Goal: Task Accomplishment & Management: Use online tool/utility

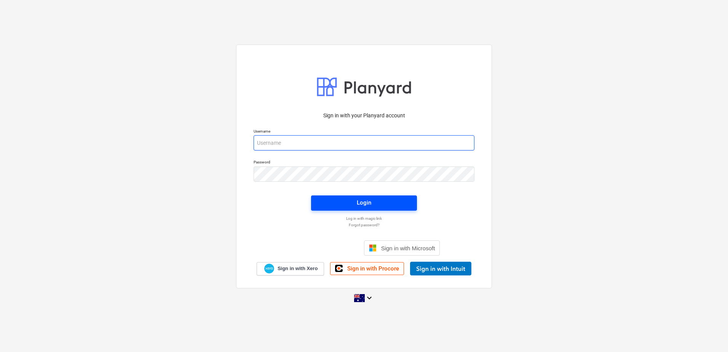
type input "[EMAIL_ADDRESS][DOMAIN_NAME]"
click at [347, 203] on span "Login" at bounding box center [364, 203] width 88 height 10
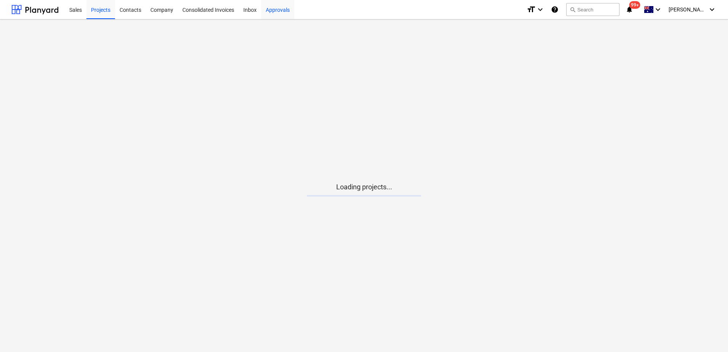
click at [281, 11] on div "Approvals" at bounding box center [277, 9] width 33 height 19
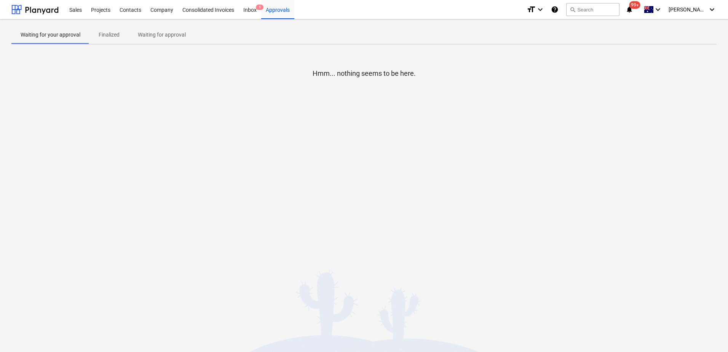
click at [156, 38] on p "Waiting for approval" at bounding box center [162, 35] width 48 height 8
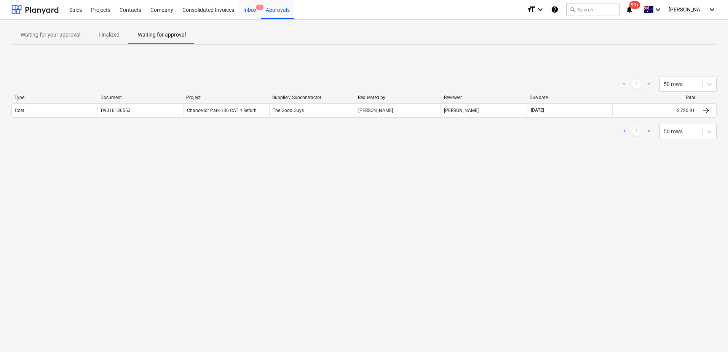
click at [255, 11] on div "Inbox 1" at bounding box center [250, 9] width 22 height 19
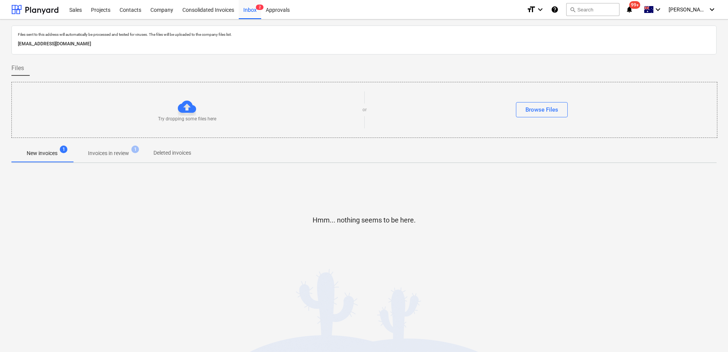
click at [118, 147] on span "Invoices in review 1" at bounding box center [109, 153] width 72 height 14
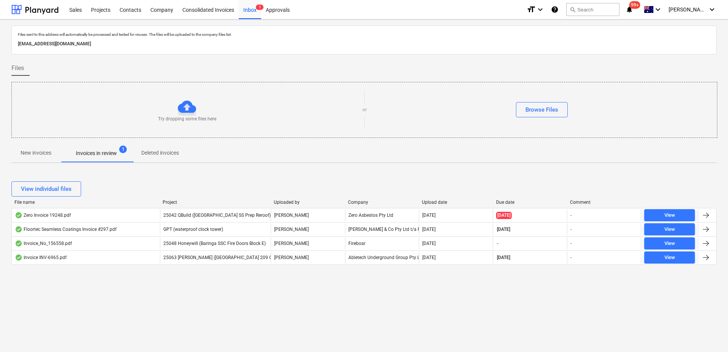
click at [650, 11] on div "format_size keyboard_arrow_down help search Search notifications 99+ keyboard_a…" at bounding box center [621, 9] width 190 height 19
click at [633, 11] on icon "notifications" at bounding box center [629, 9] width 8 height 9
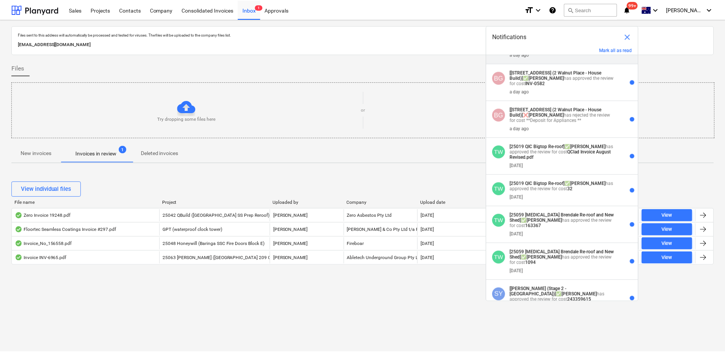
scroll to position [152, 0]
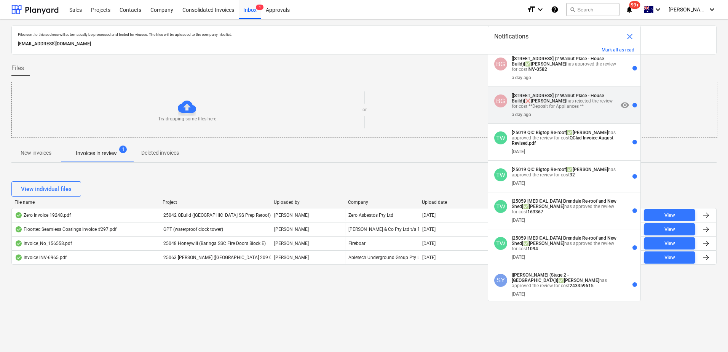
click at [564, 109] on p "[[STREET_ADDRESS] (2 Walnut Place - House Build)] ❌ [PERSON_NAME] has rejected …" at bounding box center [565, 101] width 106 height 16
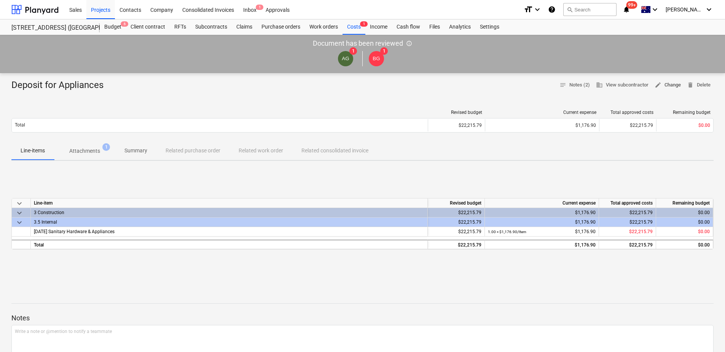
click at [669, 84] on span "edit Change" at bounding box center [668, 85] width 26 height 9
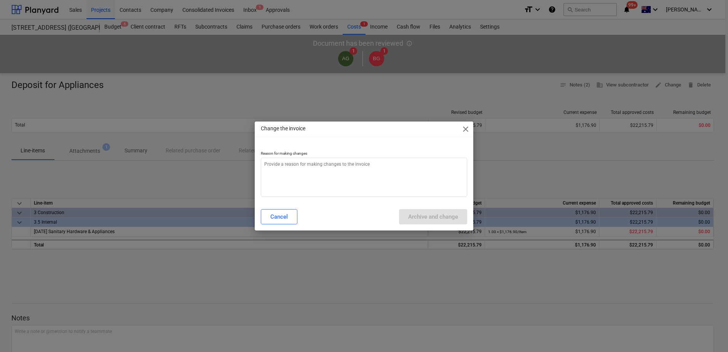
type textarea "x"
click at [333, 167] on textarea at bounding box center [364, 177] width 206 height 39
type textarea "r"
type textarea "x"
type textarea "re"
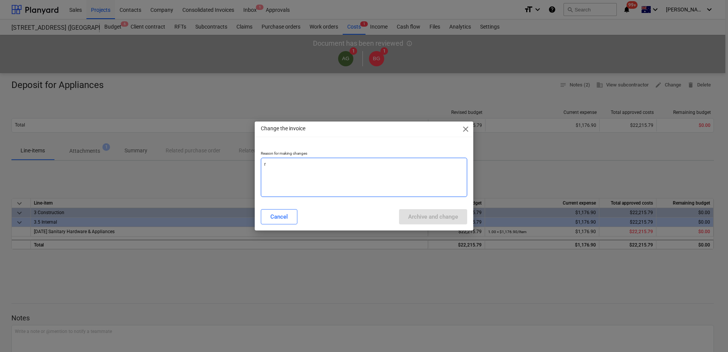
type textarea "x"
type textarea "rem"
type textarea "x"
type textarea "remo"
type textarea "x"
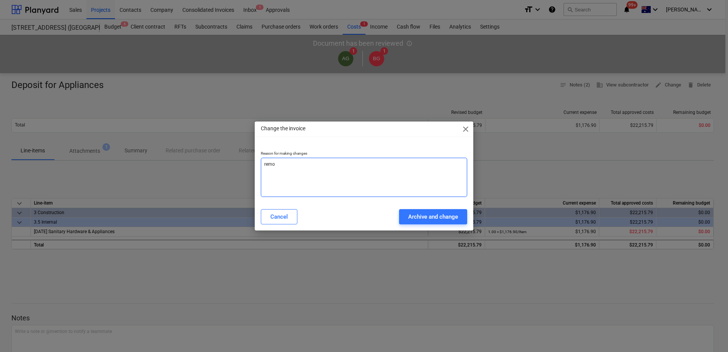
type textarea "remov"
type textarea "x"
type textarea "remove"
type textarea "x"
type textarea "remove"
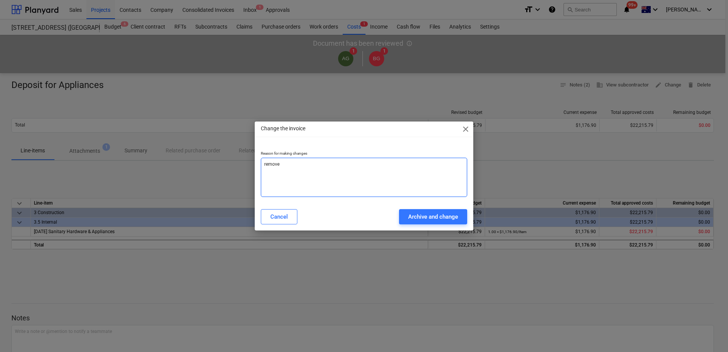
type textarea "x"
type textarea "remove m"
type textarea "x"
type textarea "remove mi"
type textarea "x"
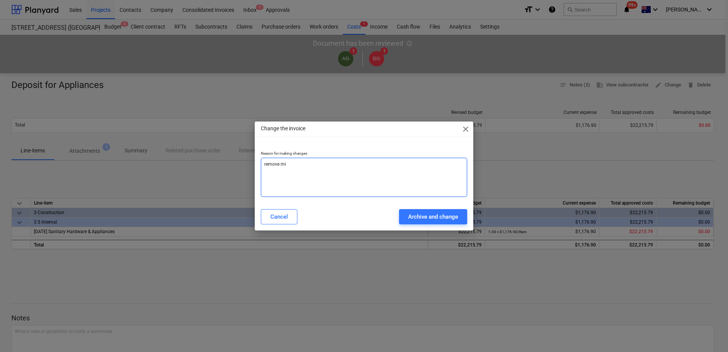
type textarea "remove mic"
type textarea "x"
type textarea "remove micr"
type textarea "x"
type textarea "remove micro"
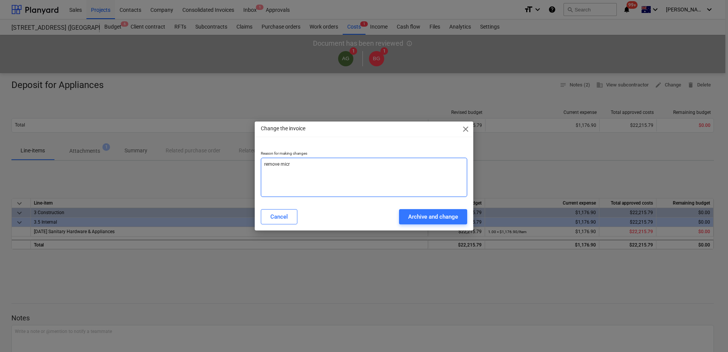
type textarea "x"
type textarea "remove microw"
type textarea "x"
type textarea "remove microwa"
type textarea "x"
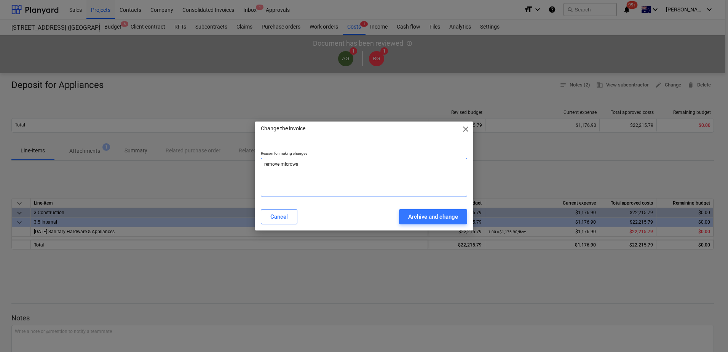
type textarea "remove microwav"
type textarea "x"
type textarea "remove microwave"
type textarea "x"
type textarea "remove microwave"
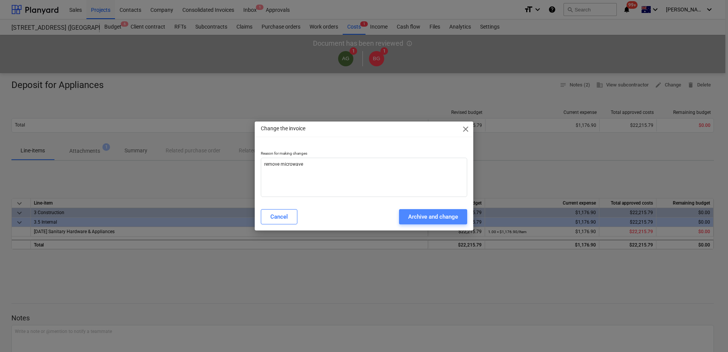
click at [422, 216] on div "Archive and change" at bounding box center [433, 217] width 50 height 10
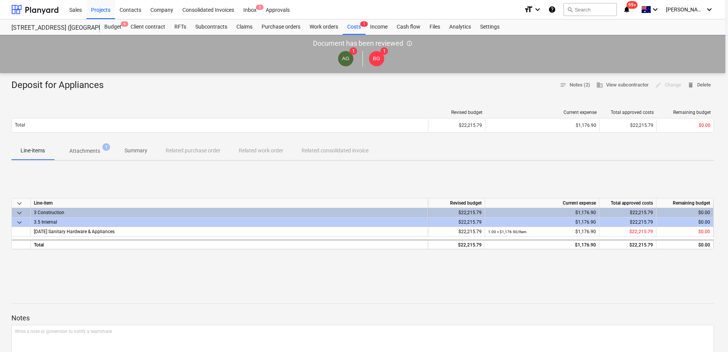
type textarea "x"
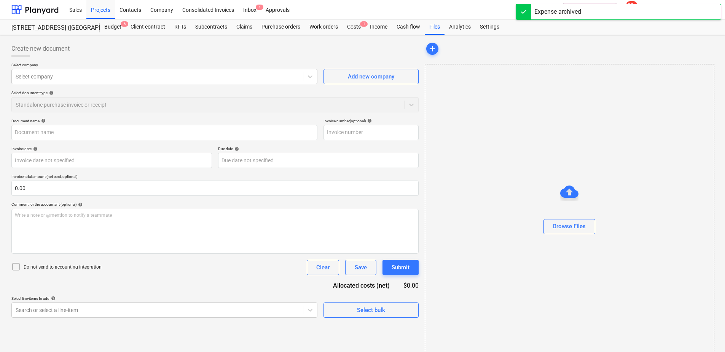
type input "Deposit for Appliances"
type input "[DATE]"
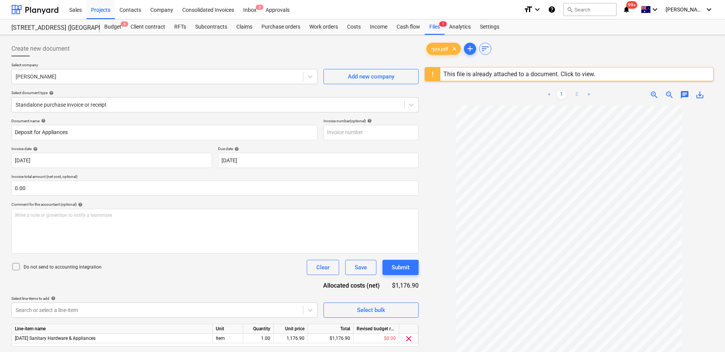
click at [573, 94] on link "2" at bounding box center [576, 94] width 9 height 9
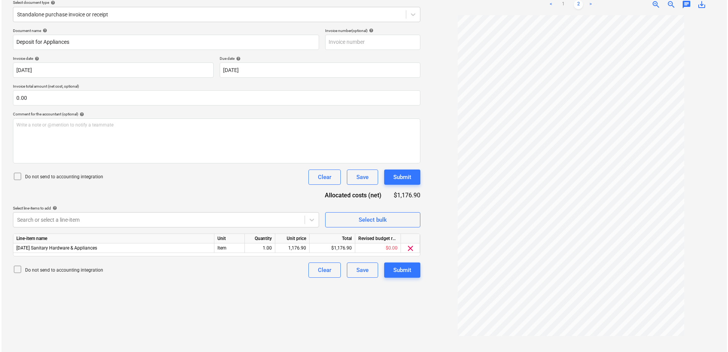
scroll to position [52, 0]
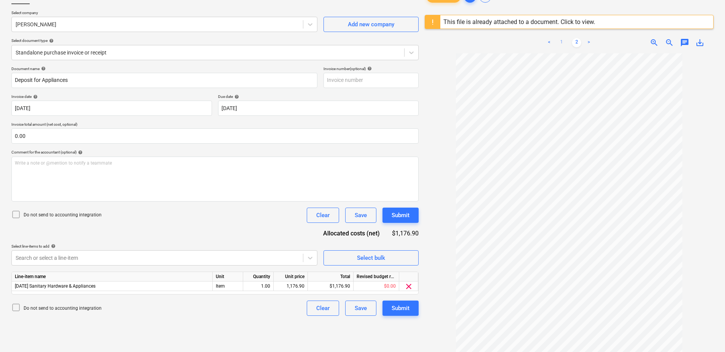
click at [562, 40] on link "1" at bounding box center [561, 42] width 9 height 9
click at [283, 286] on div "1,176.90" at bounding box center [291, 286] width 28 height 10
type input "776.90"
click at [14, 214] on icon at bounding box center [15, 214] width 9 height 9
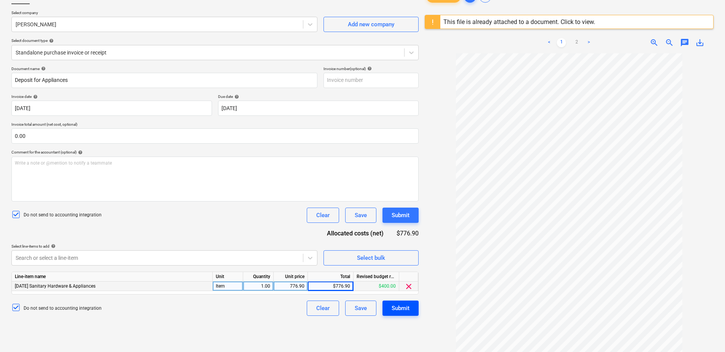
click at [408, 309] on div "Submit" at bounding box center [401, 308] width 18 height 10
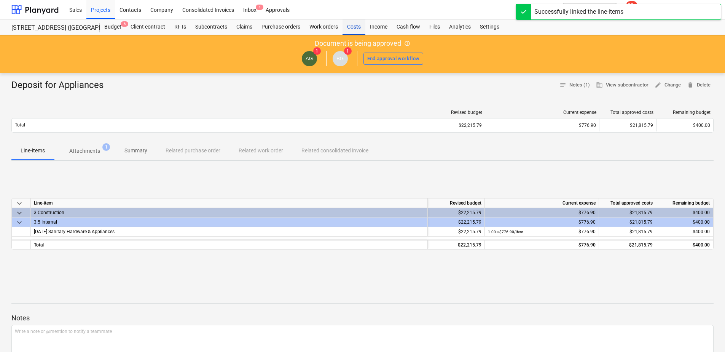
click at [353, 29] on div "Costs" at bounding box center [354, 26] width 23 height 15
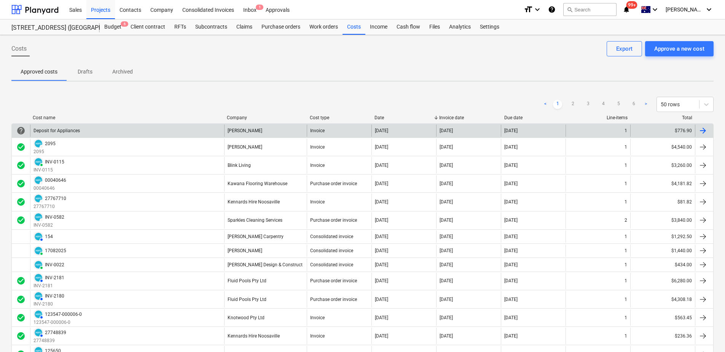
click at [95, 133] on div "Deposit for Appliances" at bounding box center [127, 130] width 194 height 12
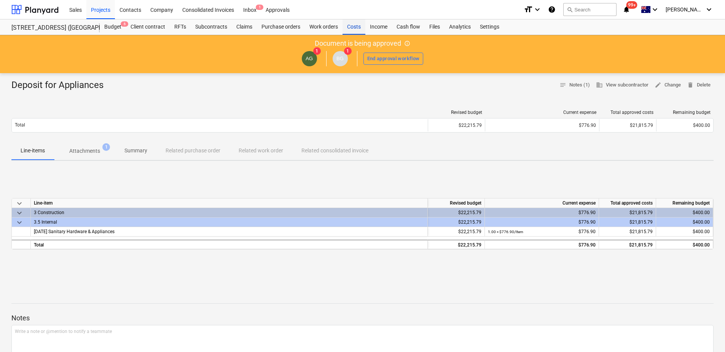
click at [356, 30] on div "Costs" at bounding box center [354, 26] width 23 height 15
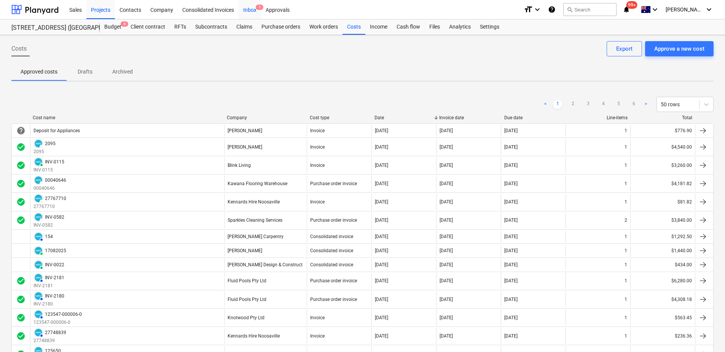
click at [256, 8] on span "1" at bounding box center [260, 7] width 8 height 5
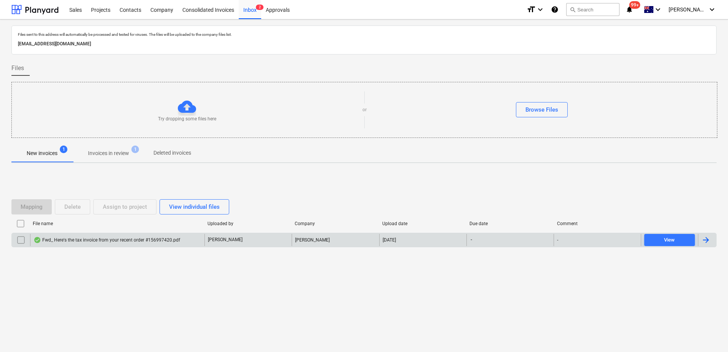
click at [183, 242] on div "Fwd_ Here's the tax invoice from your recent order #156997420.pdf" at bounding box center [117, 240] width 174 height 12
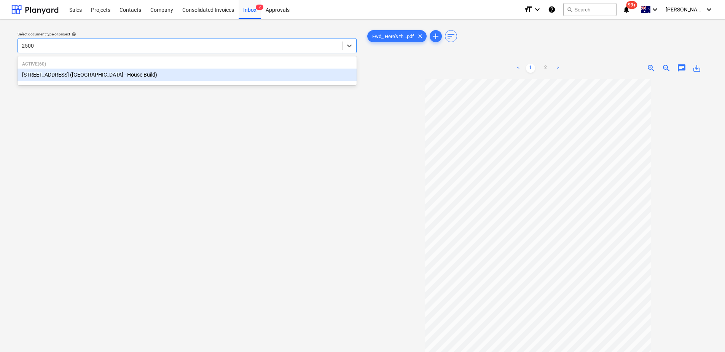
type input "25001"
click at [161, 75] on div "[STREET_ADDRESS] ([GEOGRAPHIC_DATA] - House Build)" at bounding box center [187, 75] width 339 height 12
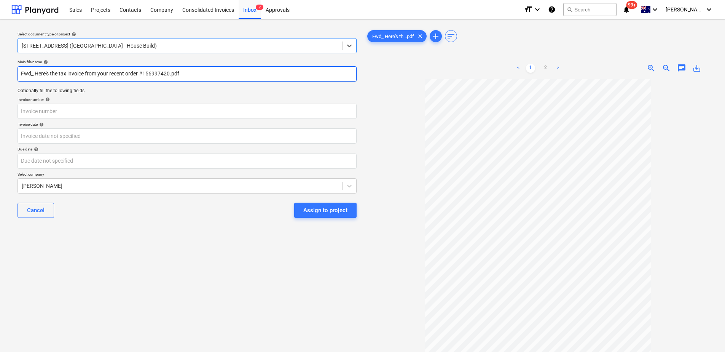
click at [141, 73] on input "Fwd_ Here's the tax invoice from your recent order #156997420.pdf" at bounding box center [187, 73] width 339 height 15
type input "#156997420.pdf"
click at [140, 184] on div at bounding box center [180, 186] width 317 height 8
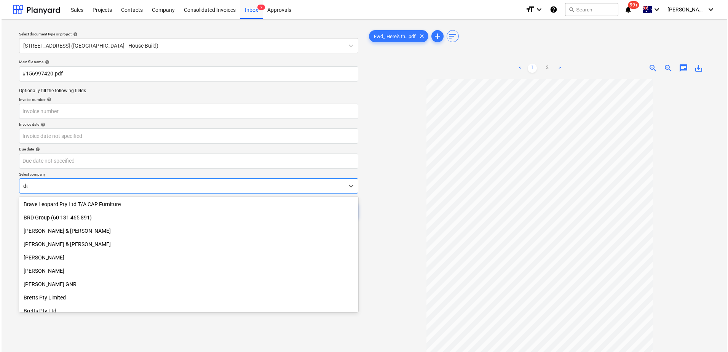
scroll to position [312, 0]
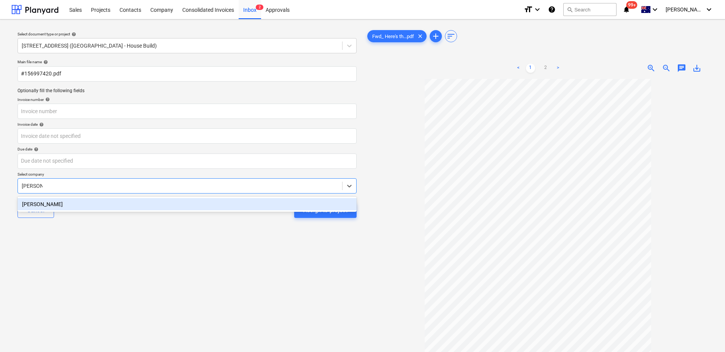
type input "[PERSON_NAME]"
click at [142, 204] on div "[PERSON_NAME]" at bounding box center [187, 204] width 339 height 12
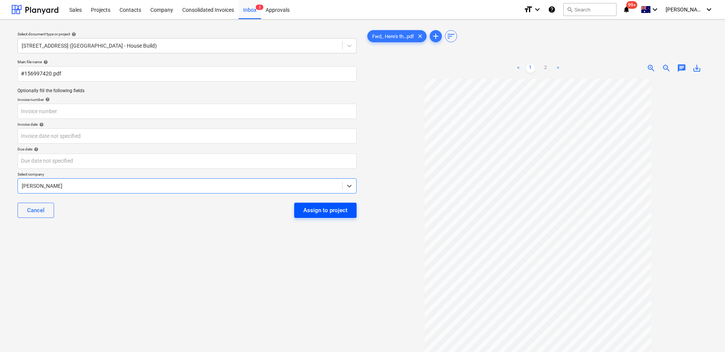
click at [325, 209] on div "Assign to project" at bounding box center [325, 210] width 44 height 10
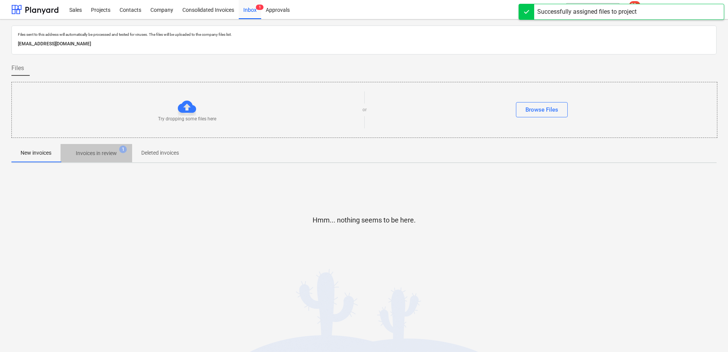
click at [98, 149] on span "Invoices in review 1" at bounding box center [97, 153] width 72 height 14
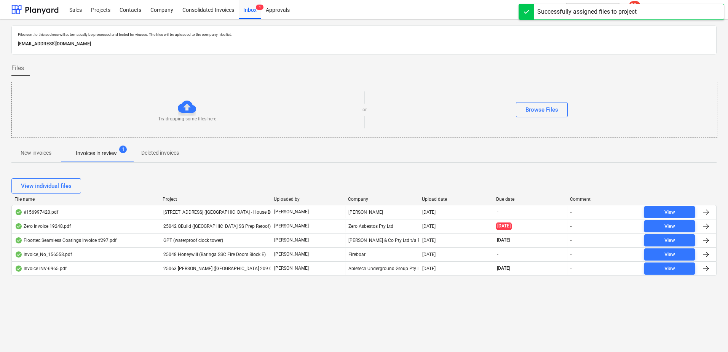
click at [178, 212] on span "[STREET_ADDRESS] ([GEOGRAPHIC_DATA] - House Build)" at bounding box center [221, 211] width 116 height 5
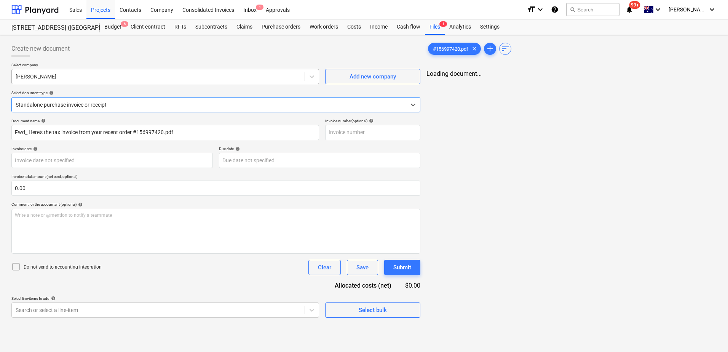
click at [73, 78] on div at bounding box center [158, 77] width 285 height 8
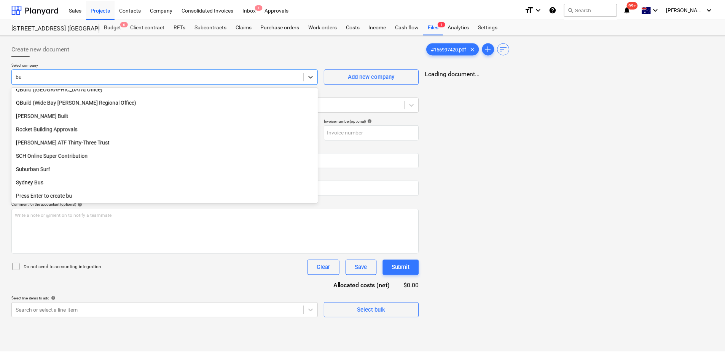
scroll to position [432, 0]
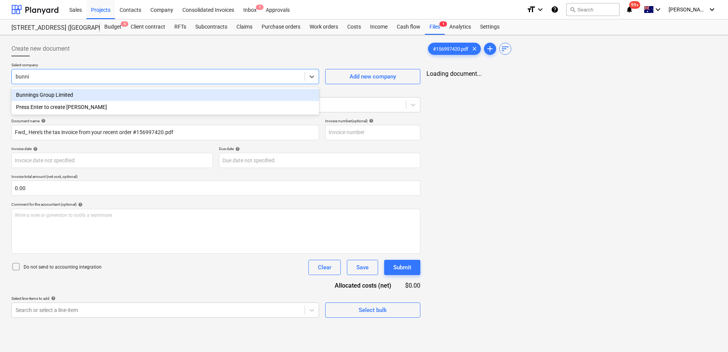
type input "bunnin"
click at [72, 94] on div "Bunnings Group Limited" at bounding box center [165, 95] width 308 height 12
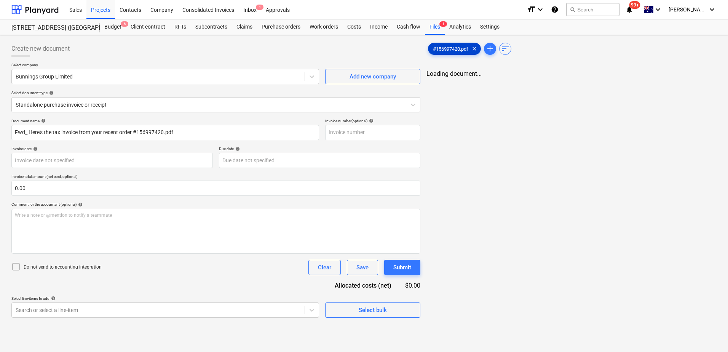
click at [458, 47] on span "#156997420.pdf" at bounding box center [450, 49] width 45 height 6
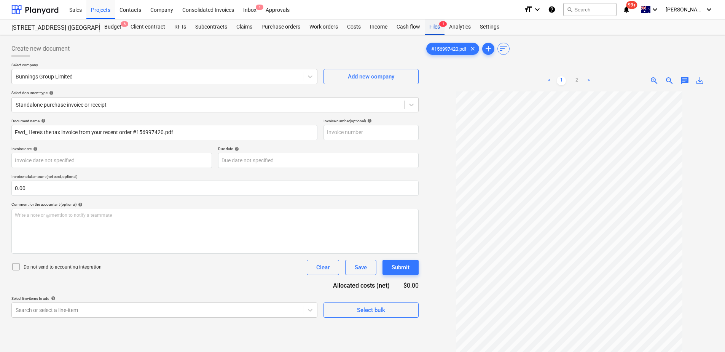
click at [436, 27] on div "Files 1" at bounding box center [435, 26] width 20 height 15
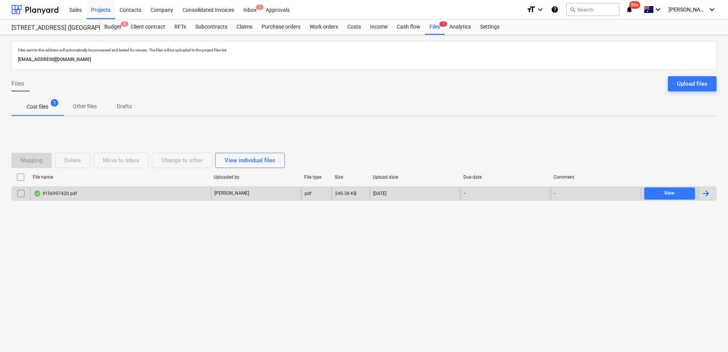
click at [128, 198] on div "#156997420.pdf" at bounding box center [120, 193] width 181 height 12
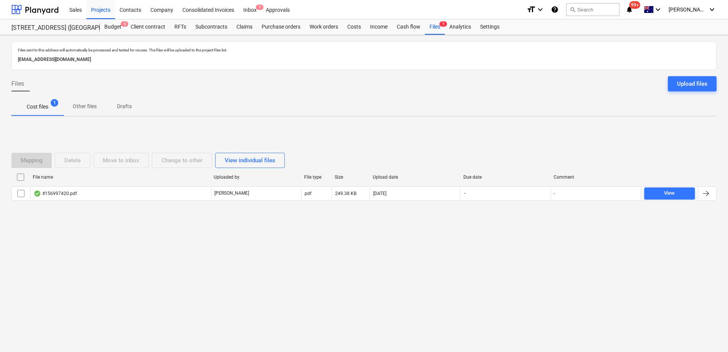
click at [23, 194] on input "checkbox" at bounding box center [21, 193] width 12 height 12
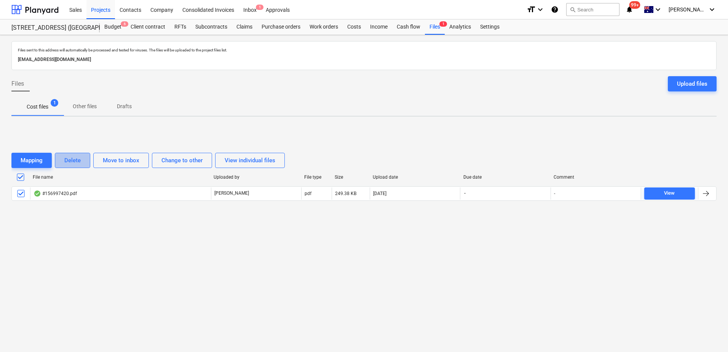
click at [75, 163] on div "Delete" at bounding box center [72, 160] width 16 height 10
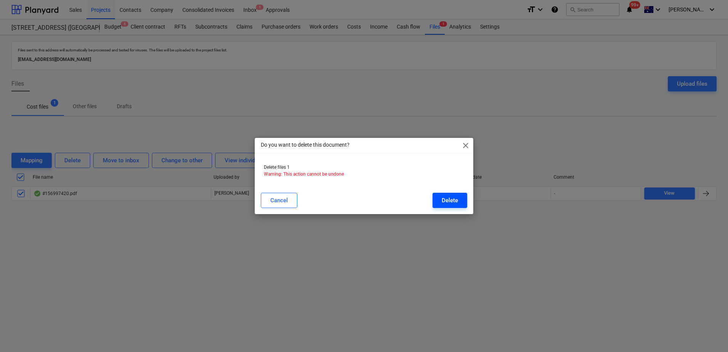
click at [449, 198] on div "Delete" at bounding box center [450, 200] width 16 height 10
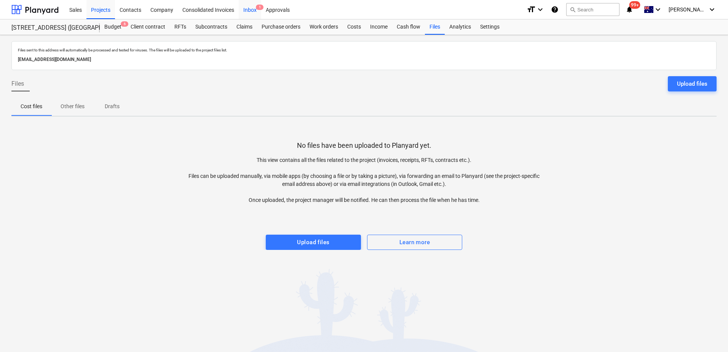
click at [255, 10] on div "Inbox 1" at bounding box center [250, 9] width 22 height 19
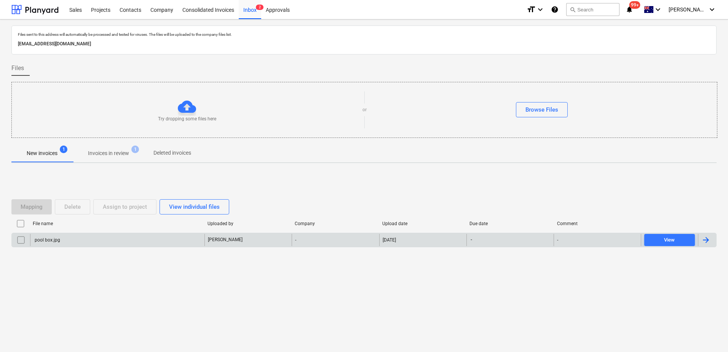
click at [143, 243] on div "pool box.jpg" at bounding box center [117, 240] width 174 height 12
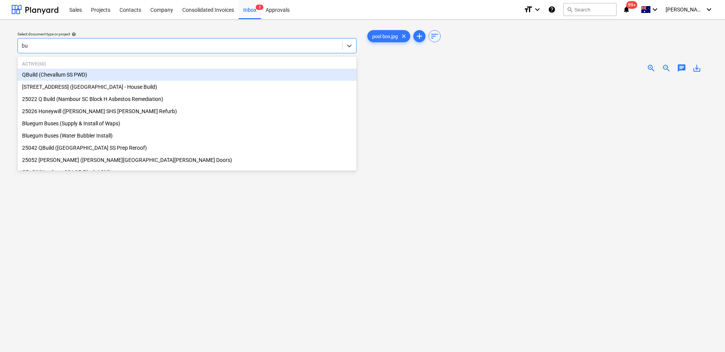
type input "b"
type input "25001"
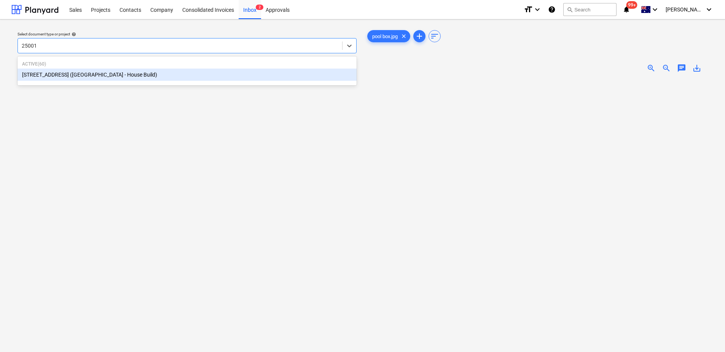
click at [248, 77] on div "[STREET_ADDRESS] ([GEOGRAPHIC_DATA] - House Build)" at bounding box center [187, 75] width 339 height 12
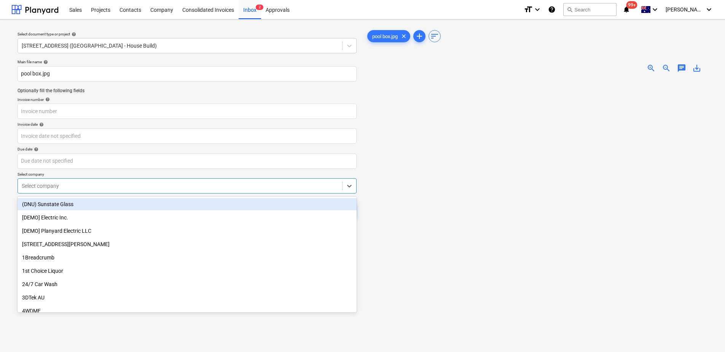
click at [99, 184] on div at bounding box center [180, 186] width 317 height 8
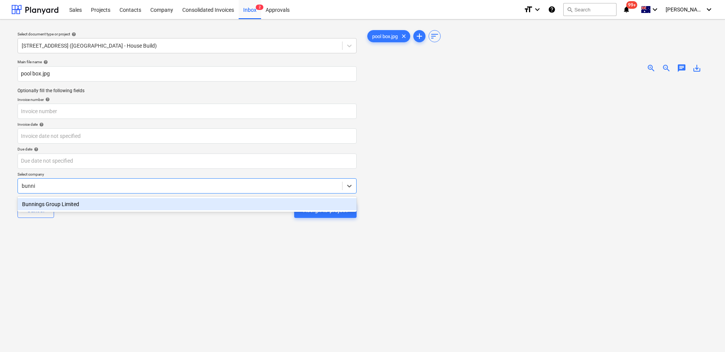
type input "bunnin"
click at [97, 209] on div "Bunnings Group Limited" at bounding box center [187, 204] width 339 height 12
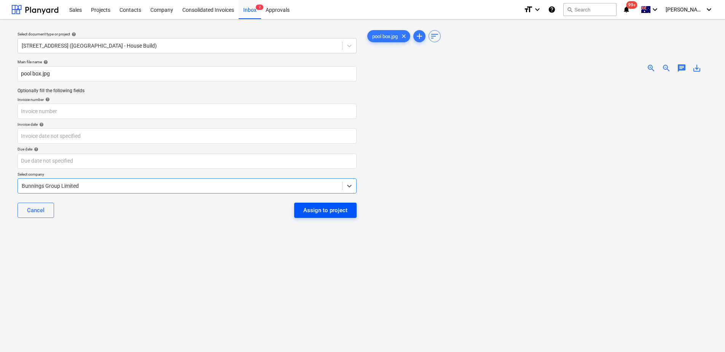
click at [317, 209] on div "Assign to project" at bounding box center [325, 210] width 44 height 10
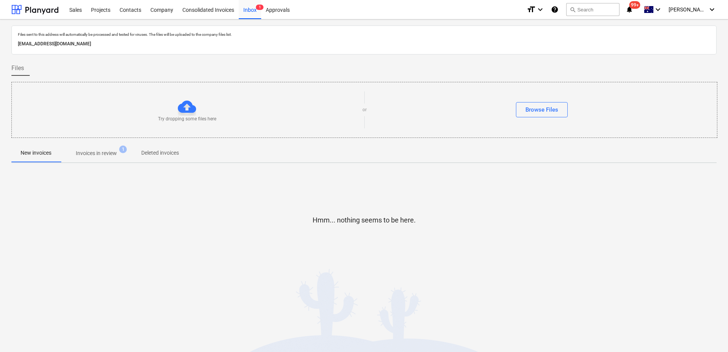
click at [97, 156] on p "Invoices in review" at bounding box center [96, 153] width 41 height 8
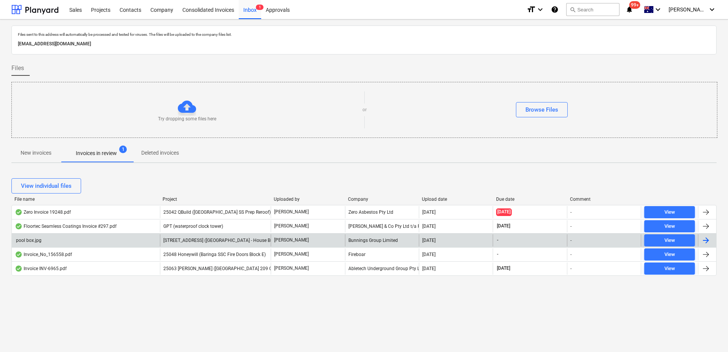
click at [240, 238] on span "[STREET_ADDRESS] ([GEOGRAPHIC_DATA] - House Build)" at bounding box center [221, 240] width 116 height 5
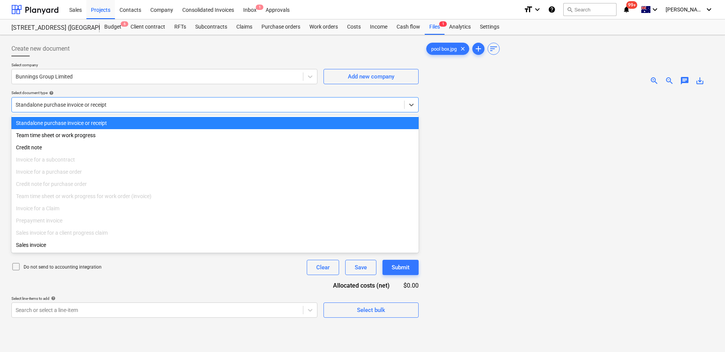
click at [105, 105] on div at bounding box center [208, 105] width 385 height 8
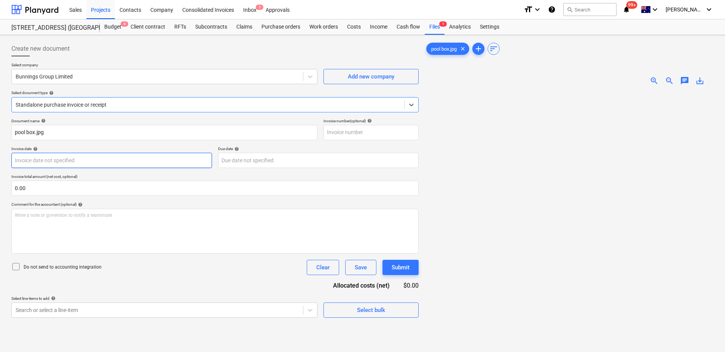
click at [77, 160] on body "Sales Projects Contacts Company Consolidated Invoices Inbox 1 Approvals format_…" at bounding box center [362, 176] width 725 height 352
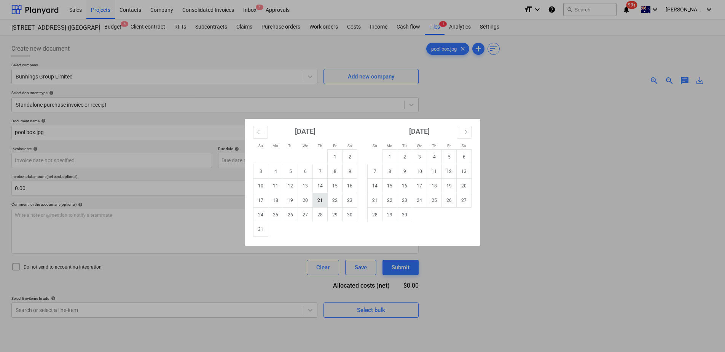
click at [316, 202] on td "21" at bounding box center [320, 200] width 15 height 14
type input "[DATE]"
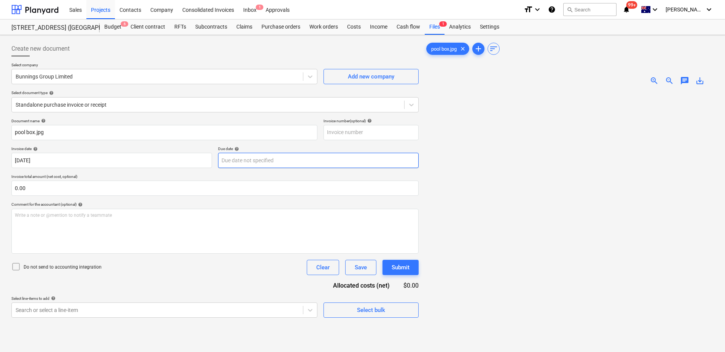
click at [258, 157] on body "Sales Projects Contacts Company Consolidated Invoices Inbox 1 Approvals format_…" at bounding box center [362, 176] width 725 height 352
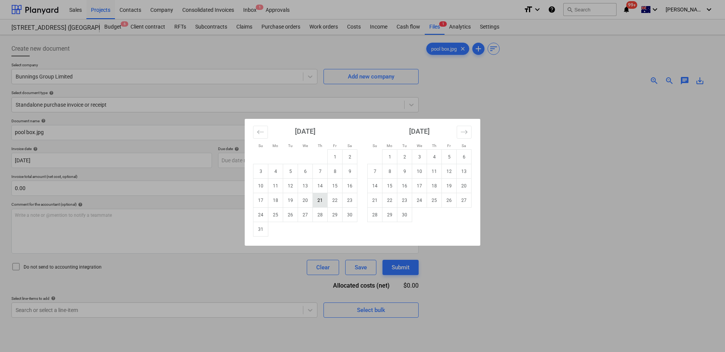
click at [323, 198] on td "21" at bounding box center [320, 200] width 15 height 14
type input "[DATE]"
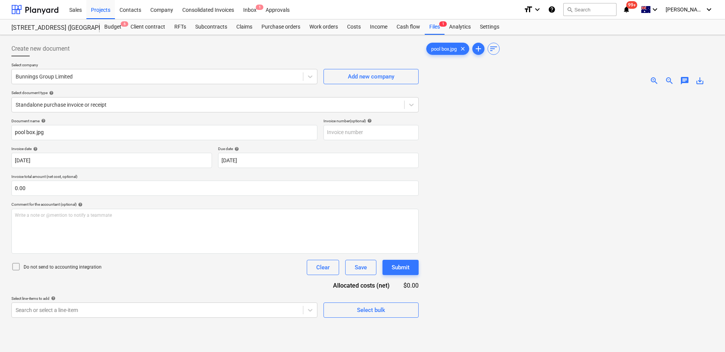
click at [151, 278] on div "Document name help pool box.jpg Invoice number (optional) help Invoice date hel…" at bounding box center [214, 217] width 407 height 199
click at [144, 311] on body "Sales Projects Contacts Company Consolidated Invoices Inbox 1 Approvals format_…" at bounding box center [362, 176] width 725 height 352
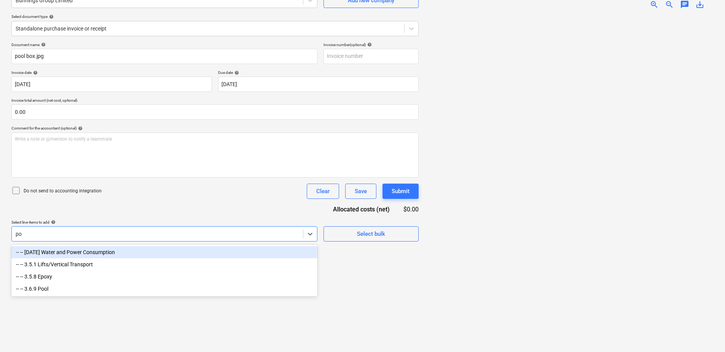
scroll to position [76, 0]
type input "poo"
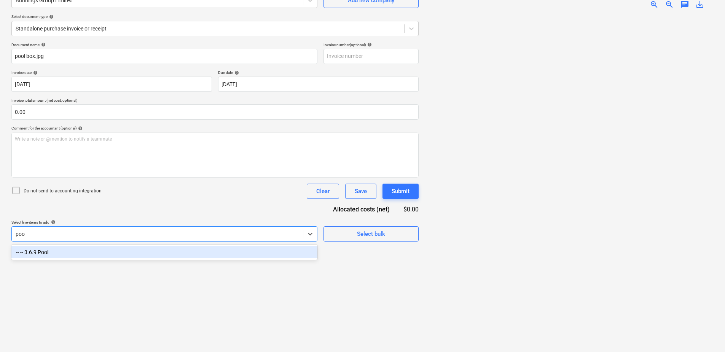
click at [175, 255] on div "-- -- 3.6.9 Pool" at bounding box center [164, 252] width 306 height 12
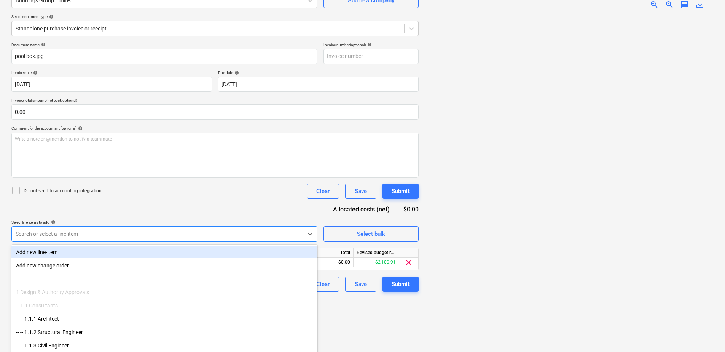
click at [198, 215] on div "Document name help pool box.jpg Invoice number (optional) help Invoice date hel…" at bounding box center [214, 166] width 407 height 249
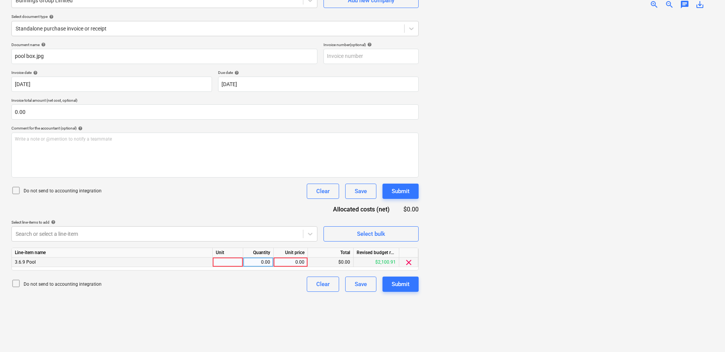
click at [236, 262] on div at bounding box center [228, 262] width 30 height 10
type input "Item"
type input "153.63"
click at [400, 282] on div "Submit" at bounding box center [401, 284] width 18 height 10
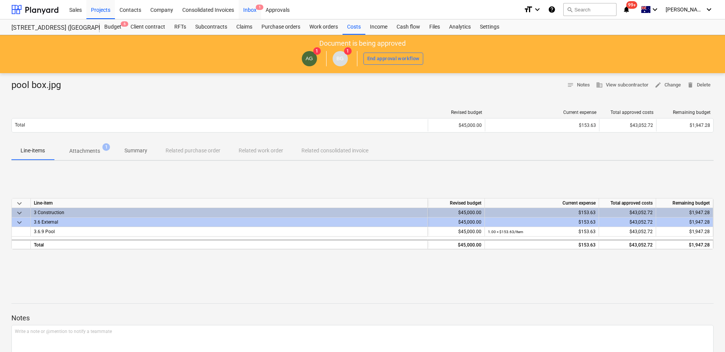
click at [255, 12] on div "Inbox 1" at bounding box center [250, 9] width 22 height 19
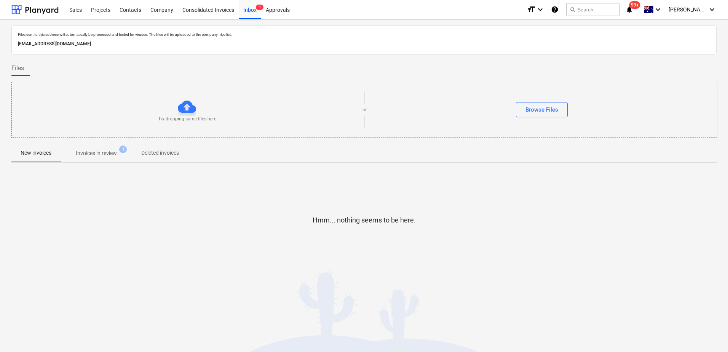
click at [108, 150] on p "Invoices in review" at bounding box center [96, 153] width 41 height 8
